Goal: Transaction & Acquisition: Purchase product/service

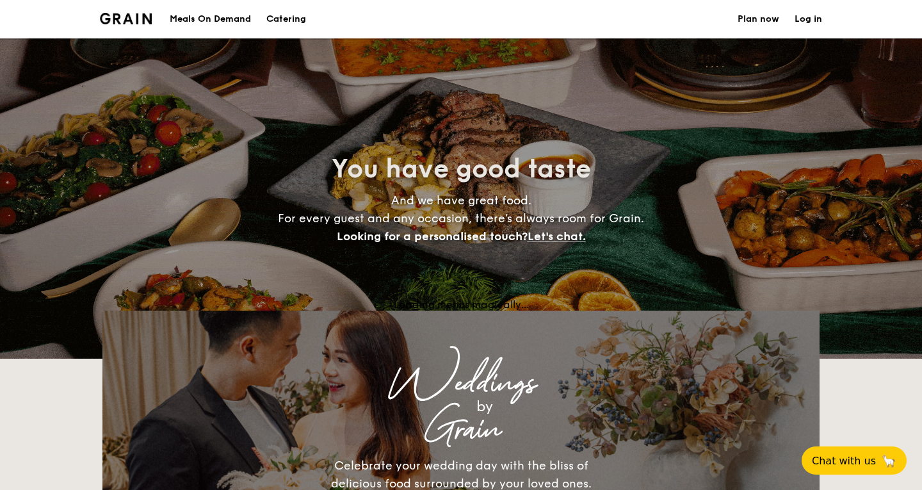
select select
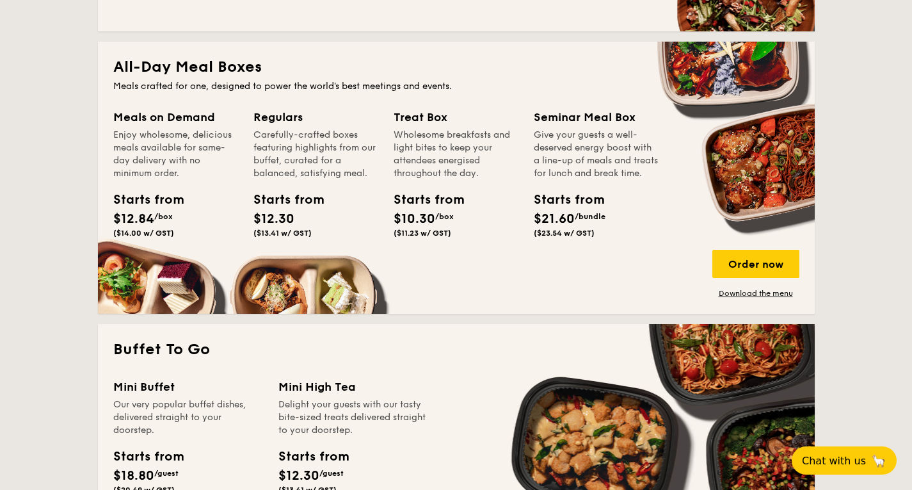
scroll to position [576, 0]
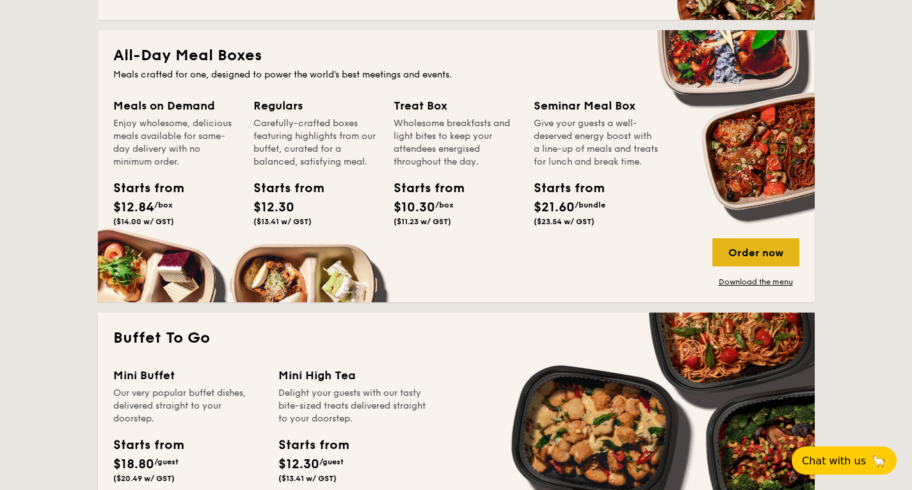
click at [732, 256] on div "Order now" at bounding box center [755, 252] width 87 height 28
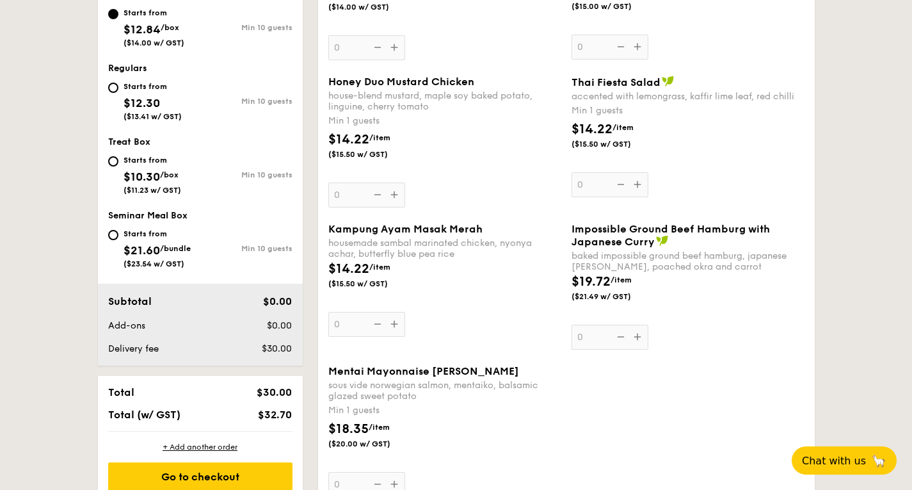
scroll to position [576, 0]
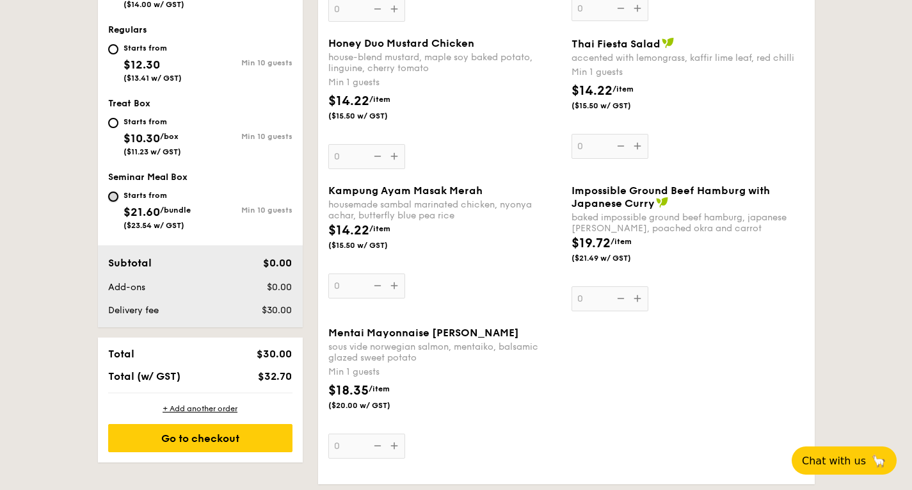
click at [113, 195] on input "Starts from $21.60 /bundle ($23.54 w/ GST) Min 10 guests" at bounding box center [113, 196] width 10 height 10
radio input "true"
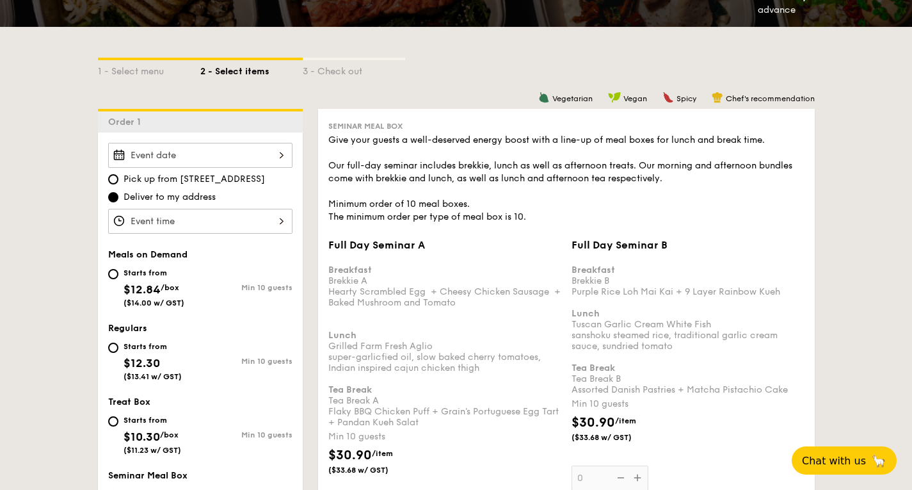
scroll to position [320, 0]
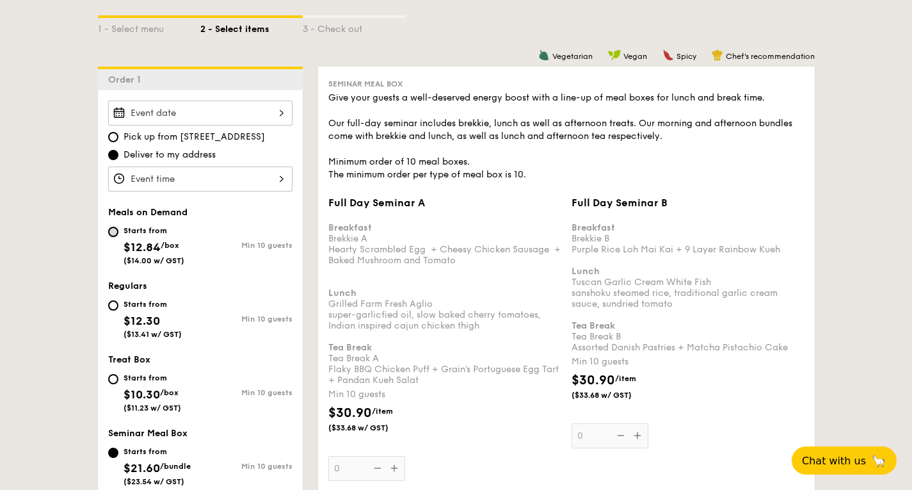
click at [113, 230] on input "Starts from $12.84 /box ($14.00 w/ GST) Min 10 guests" at bounding box center [113, 232] width 10 height 10
radio input "true"
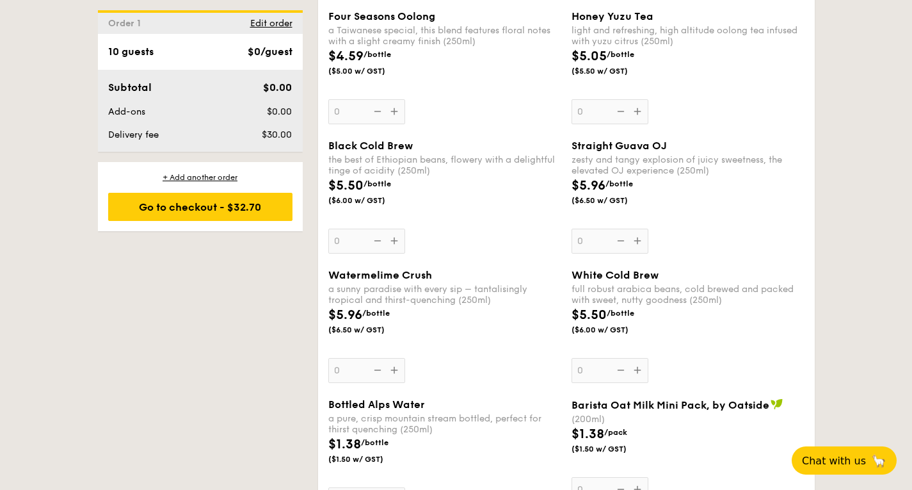
scroll to position [2368, 0]
